Goal: Transaction & Acquisition: Book appointment/travel/reservation

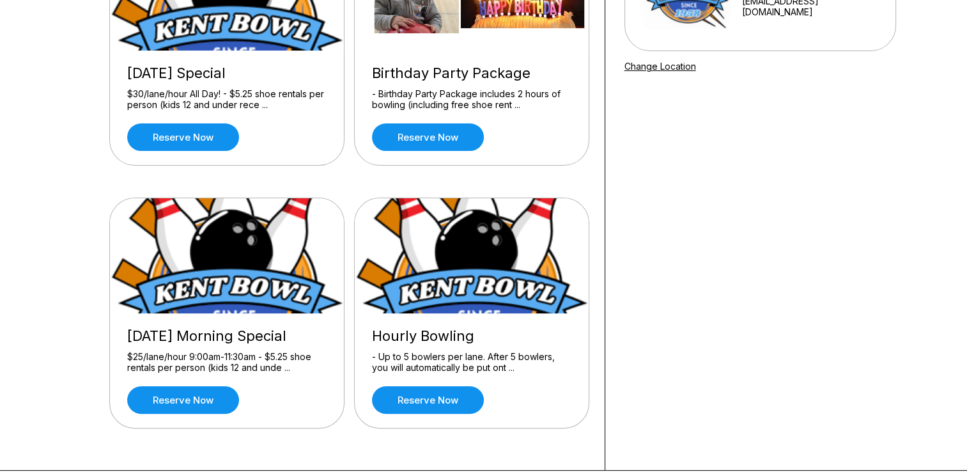
scroll to position [203, 0]
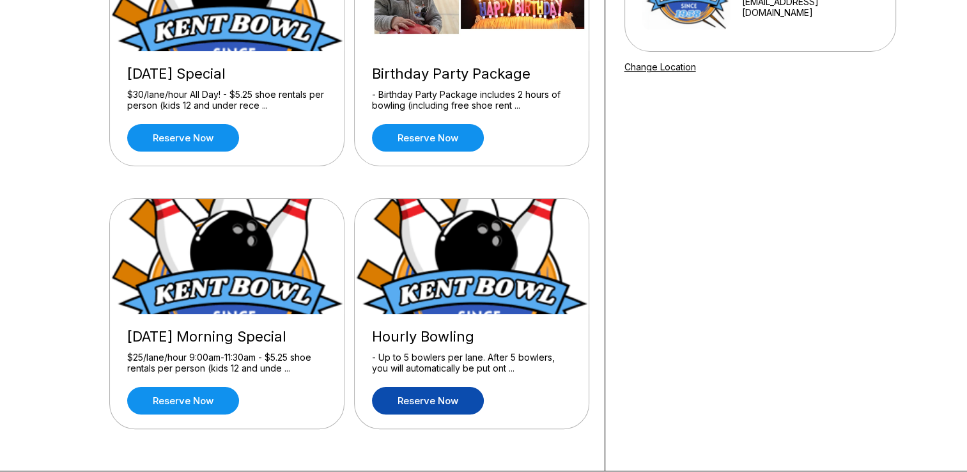
click at [449, 400] on link "Reserve now" at bounding box center [428, 400] width 112 height 27
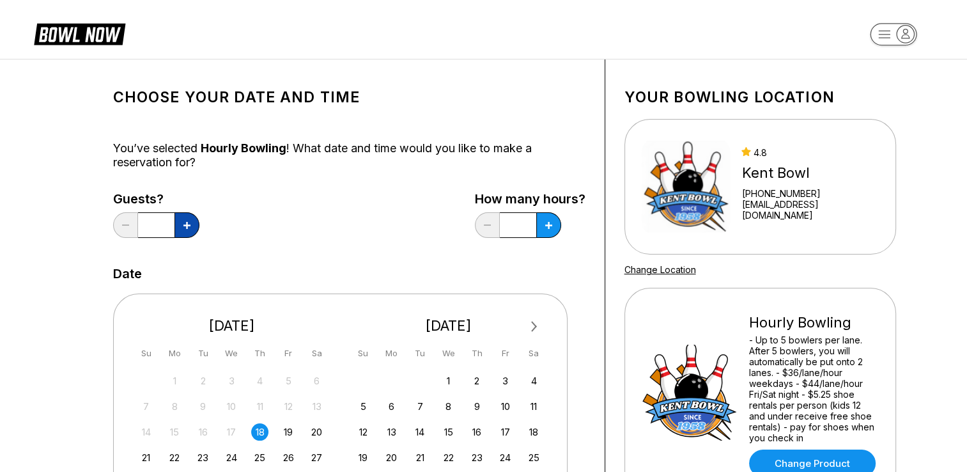
click at [185, 222] on icon at bounding box center [186, 225] width 7 height 7
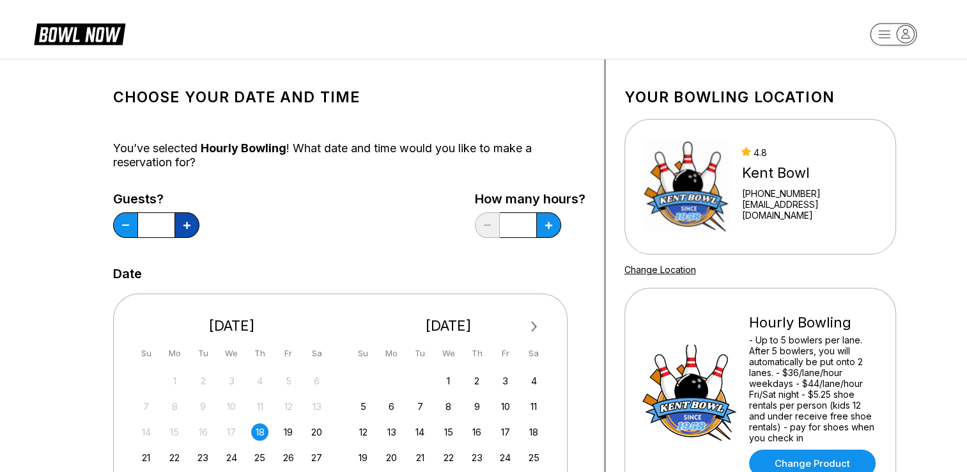
click at [185, 222] on icon at bounding box center [186, 225] width 7 height 7
type input "*"
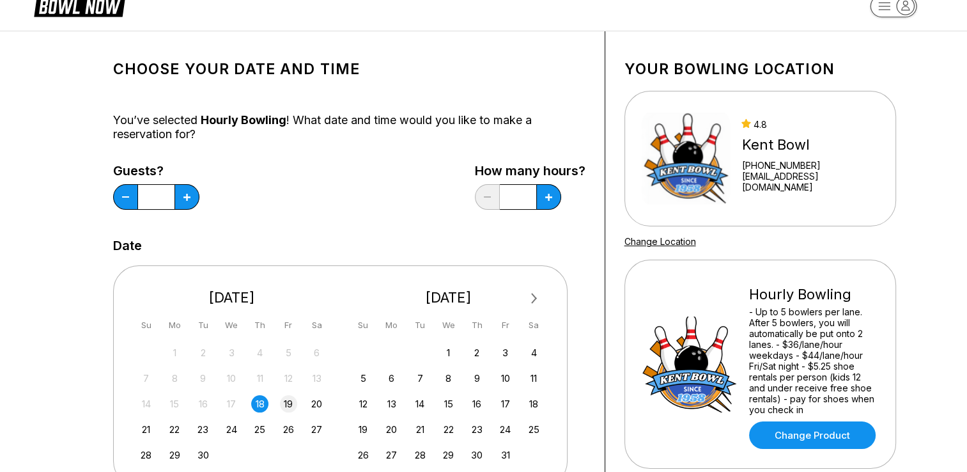
click at [295, 408] on div "19" at bounding box center [288, 403] width 17 height 17
click at [538, 204] on button at bounding box center [548, 197] width 25 height 26
click at [538, 203] on button at bounding box center [548, 197] width 25 height 26
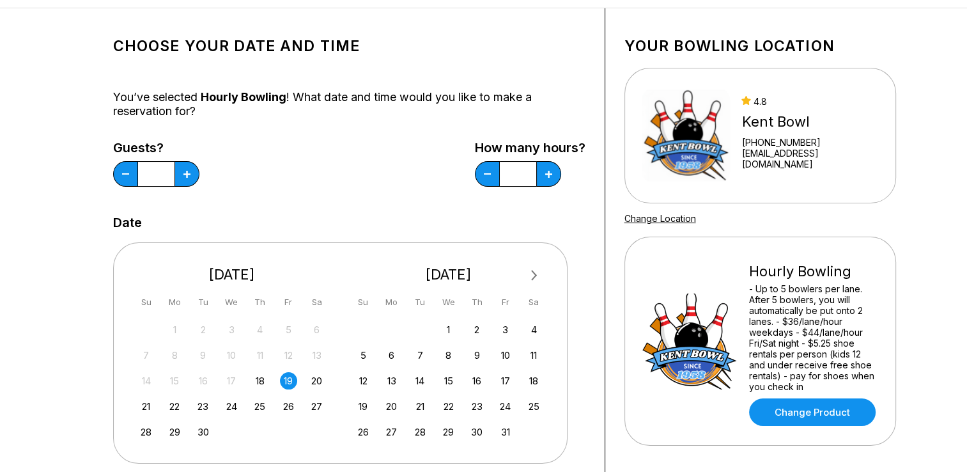
scroll to position [48, 0]
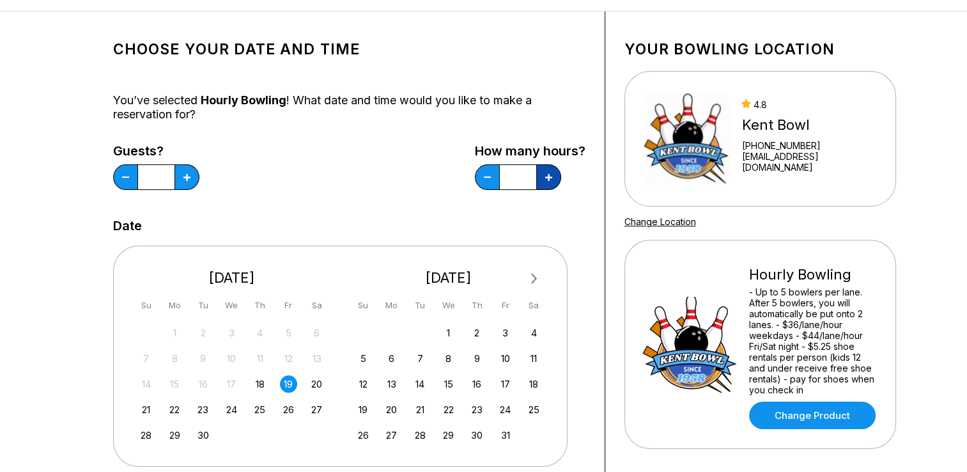
click at [547, 175] on icon at bounding box center [548, 177] width 7 height 7
click at [484, 174] on button at bounding box center [487, 177] width 25 height 26
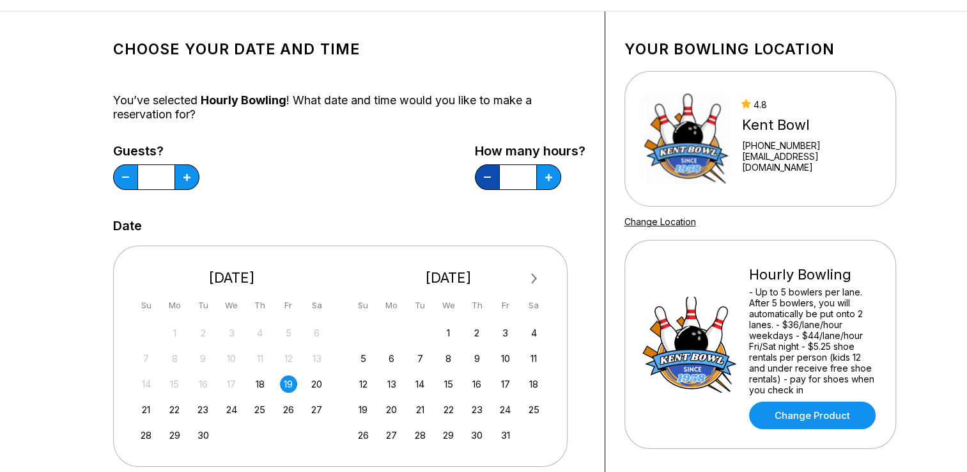
click at [486, 183] on button at bounding box center [487, 177] width 25 height 26
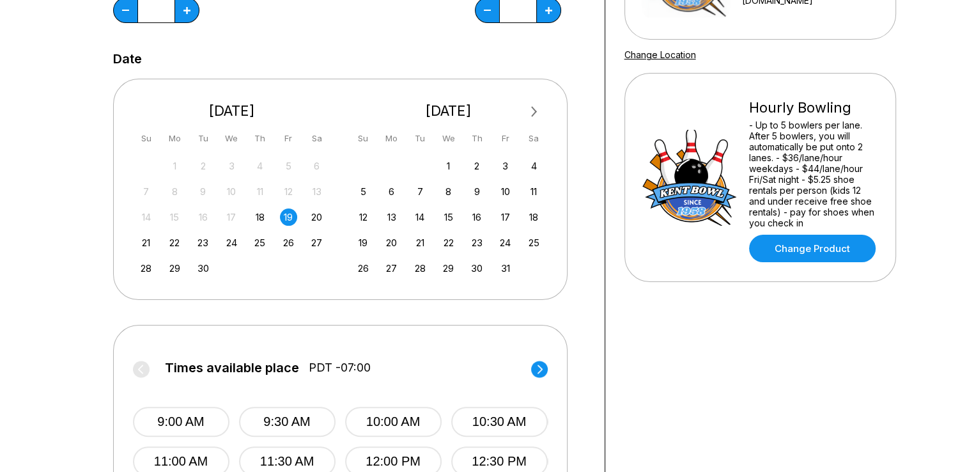
scroll to position [211, 0]
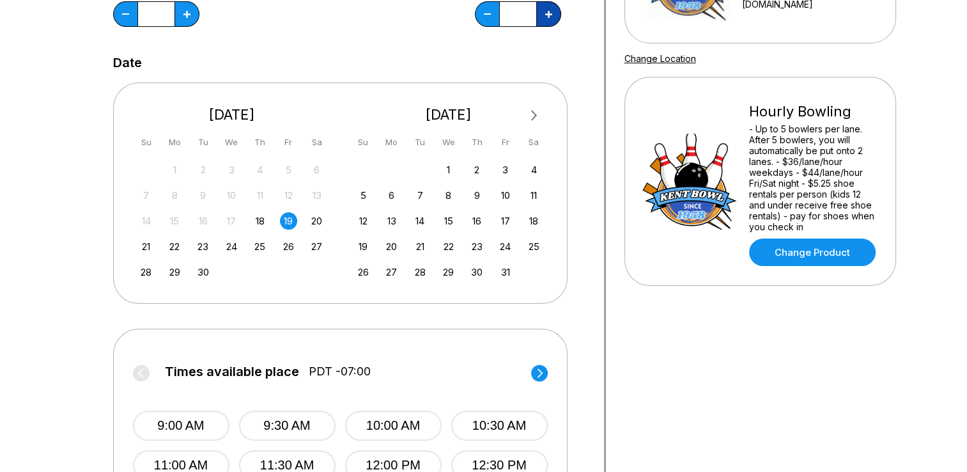
click at [546, 22] on button at bounding box center [548, 14] width 25 height 26
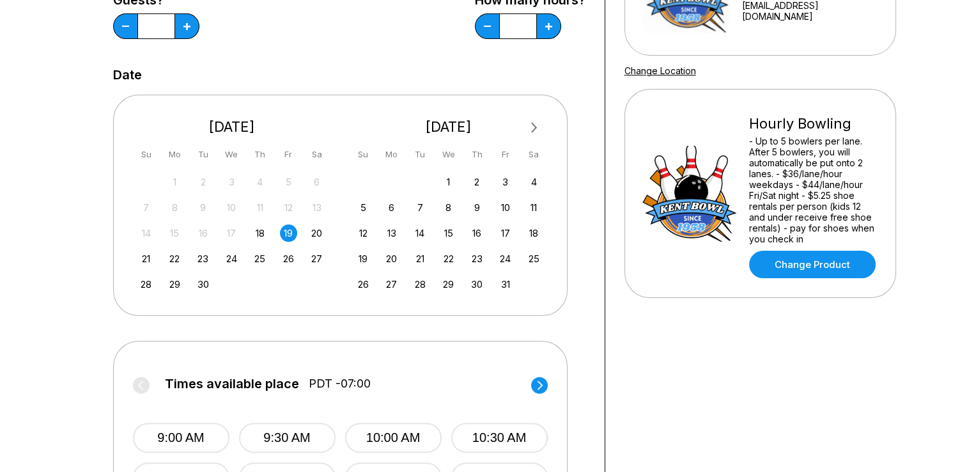
scroll to position [198, 0]
click at [552, 29] on icon at bounding box center [548, 27] width 7 height 7
type input "*"
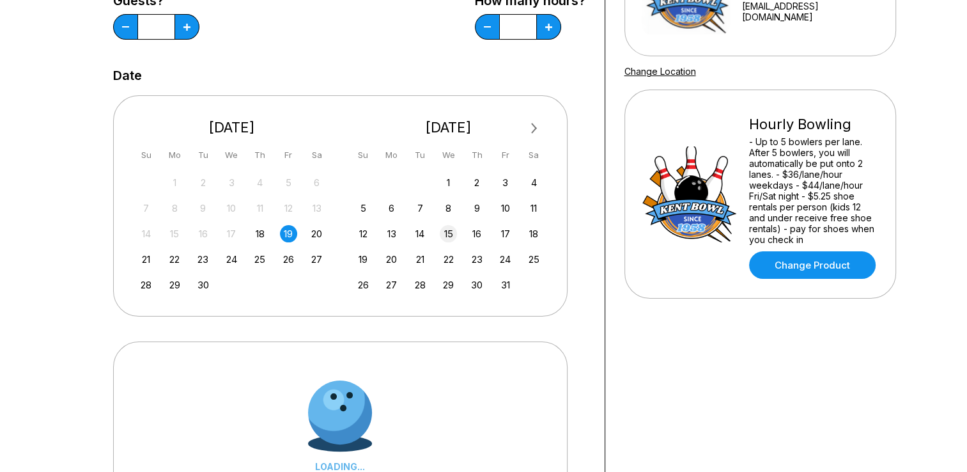
scroll to position [285, 0]
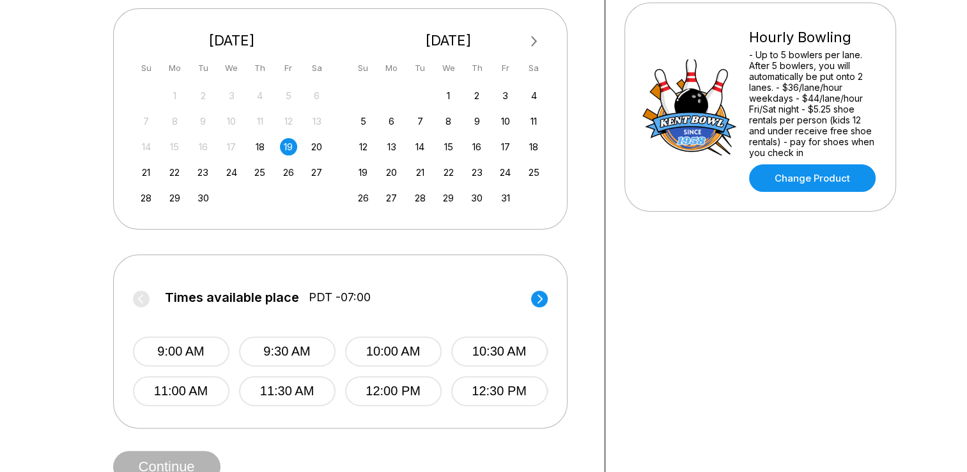
click at [542, 293] on circle at bounding box center [539, 298] width 17 height 17
click at [304, 396] on button "3:30 PM" at bounding box center [287, 391] width 97 height 30
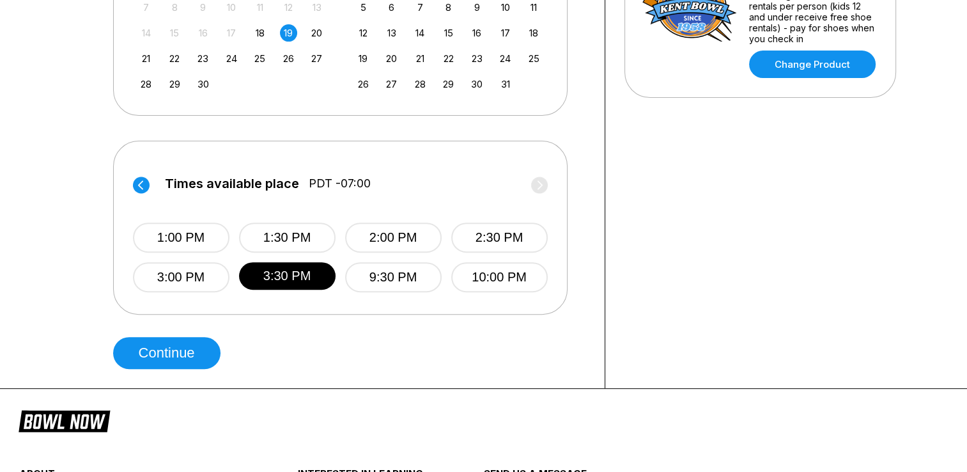
scroll to position [400, 0]
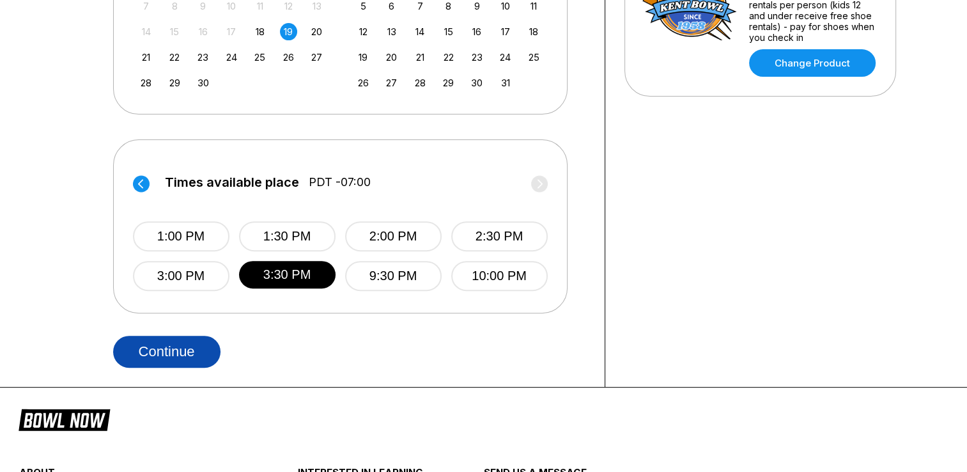
click at [203, 346] on button "Continue" at bounding box center [166, 352] width 107 height 32
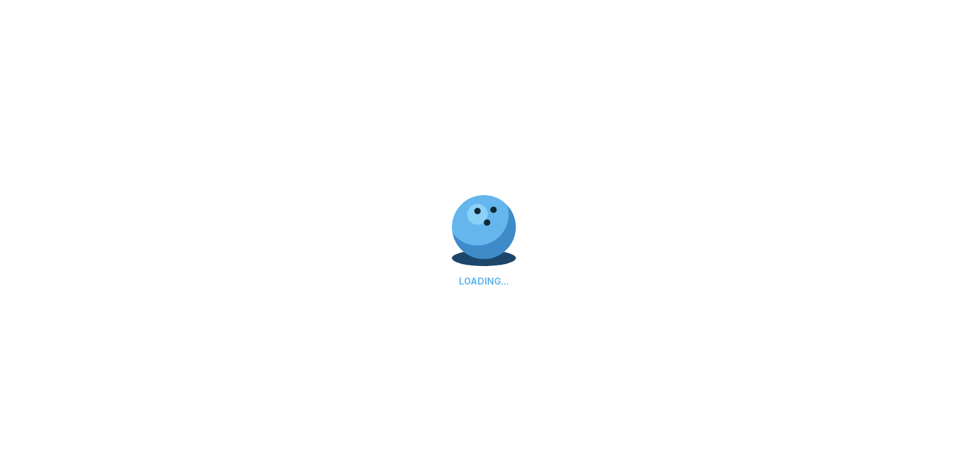
select select "**"
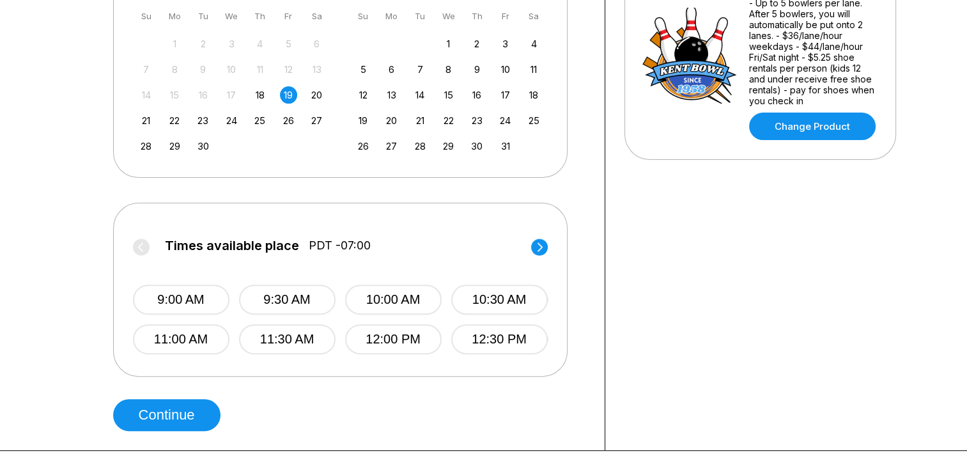
scroll to position [336, 0]
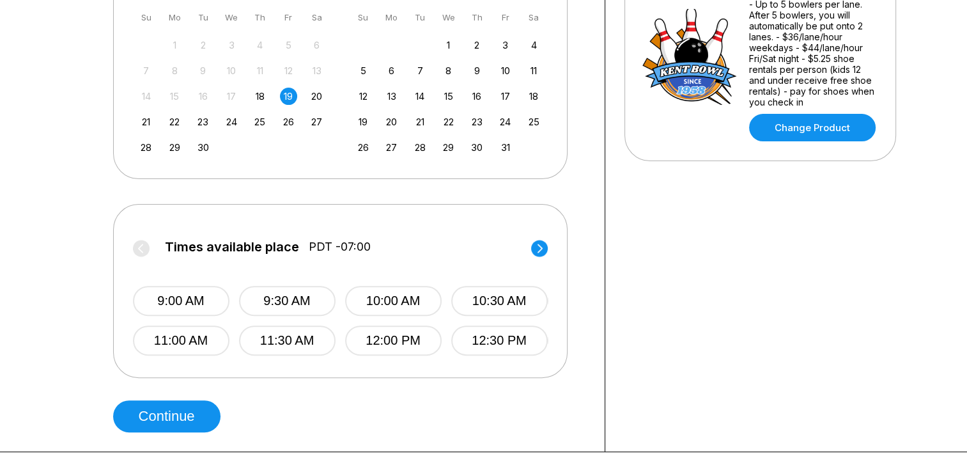
click at [533, 247] on circle at bounding box center [539, 248] width 17 height 17
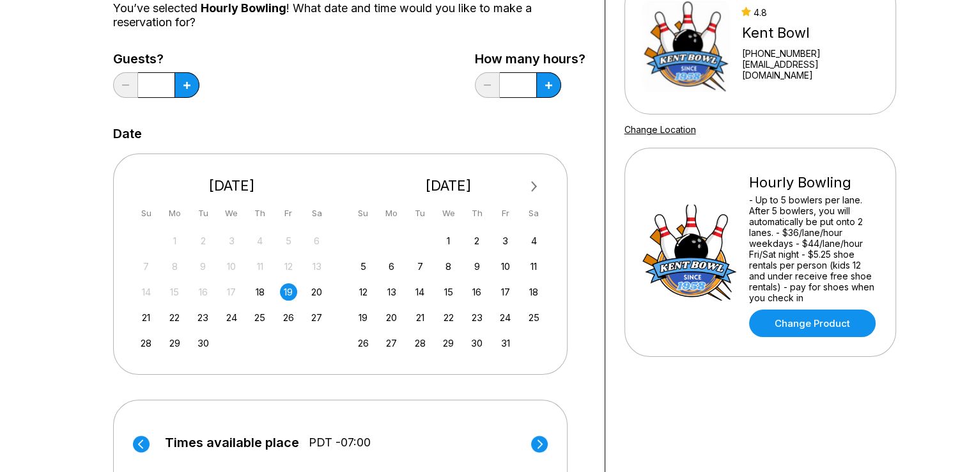
scroll to position [141, 0]
click at [553, 83] on button at bounding box center [548, 85] width 25 height 26
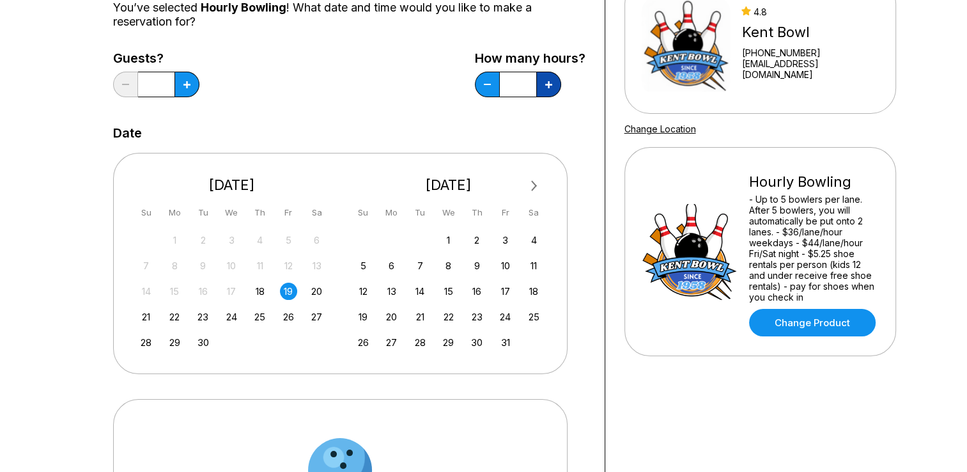
click at [553, 83] on button at bounding box center [548, 85] width 25 height 26
type input "*"
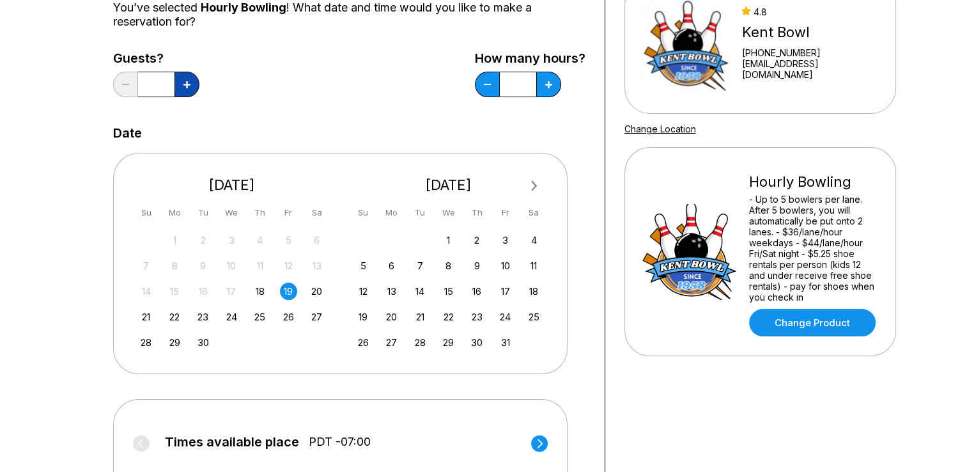
click at [183, 85] on icon at bounding box center [186, 84] width 7 height 7
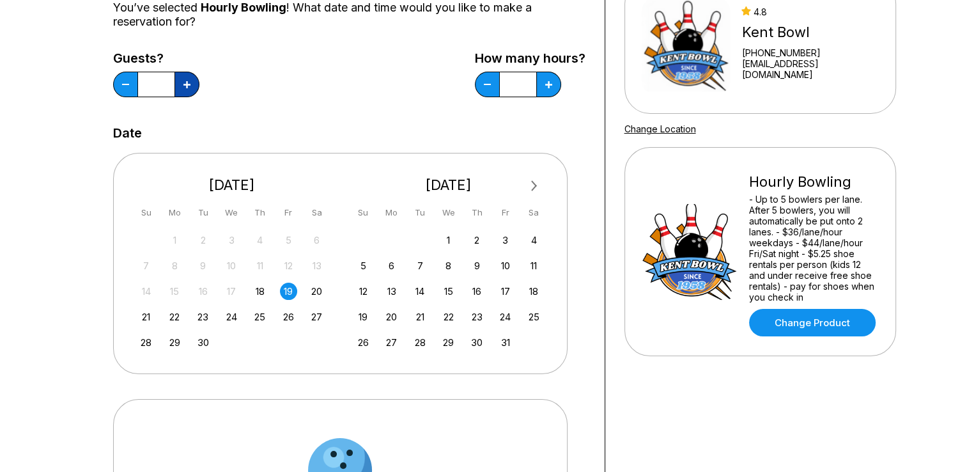
click at [183, 85] on icon at bounding box center [186, 84] width 7 height 7
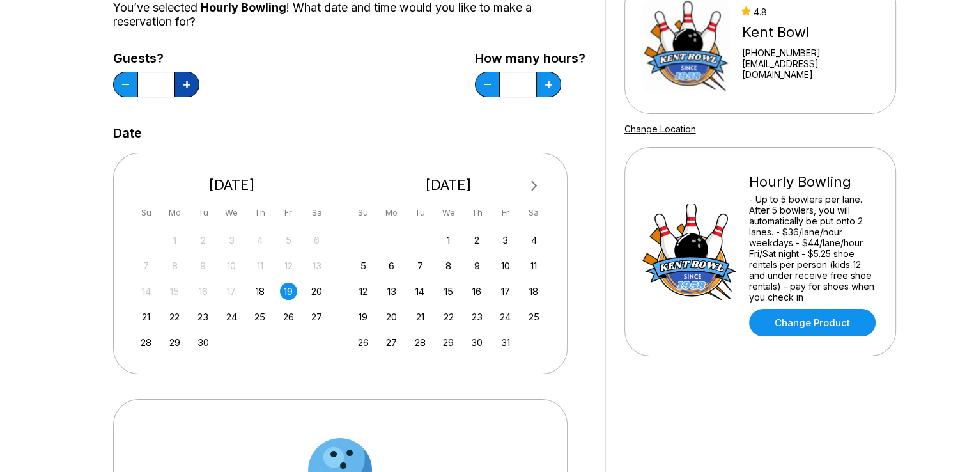
click at [183, 85] on icon at bounding box center [186, 84] width 7 height 7
type input "*"
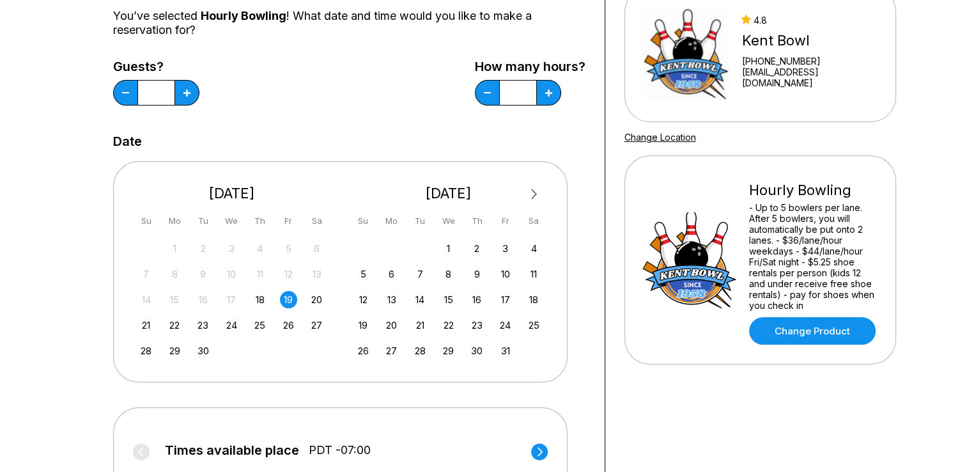
click at [226, 120] on div "Choose your Date and time You’ve selected Hourly Bowling ! What date and time w…" at bounding box center [349, 290] width 472 height 689
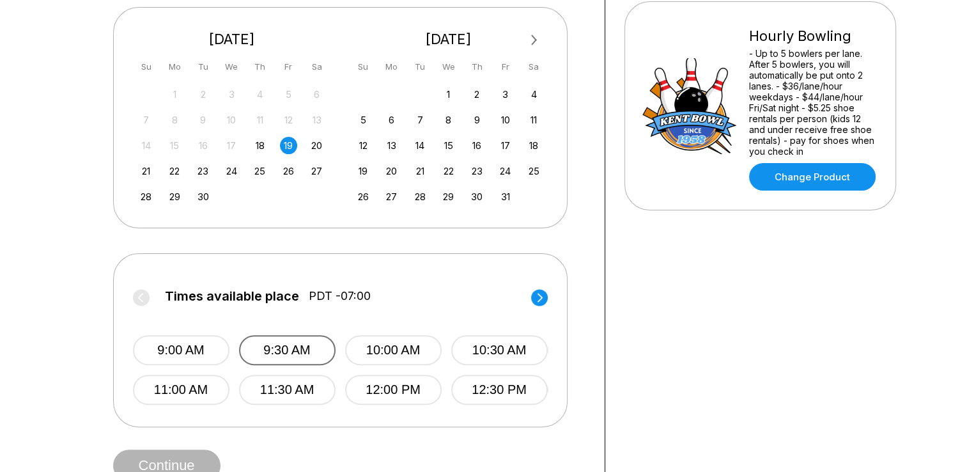
scroll to position [286, 0]
click at [539, 298] on circle at bounding box center [539, 298] width 17 height 17
click at [532, 291] on icon at bounding box center [539, 298] width 17 height 17
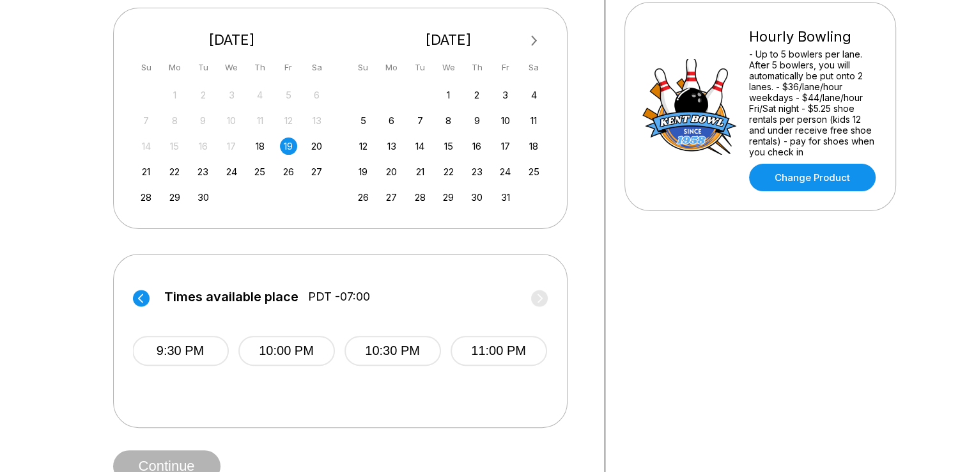
click at [137, 299] on circle at bounding box center [141, 298] width 17 height 17
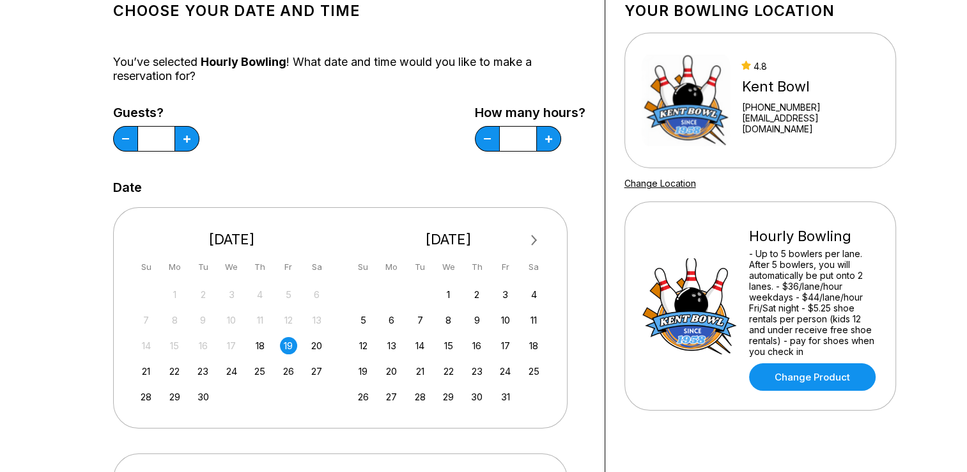
scroll to position [87, 0]
